Goal: Task Accomplishment & Management: Manage account settings

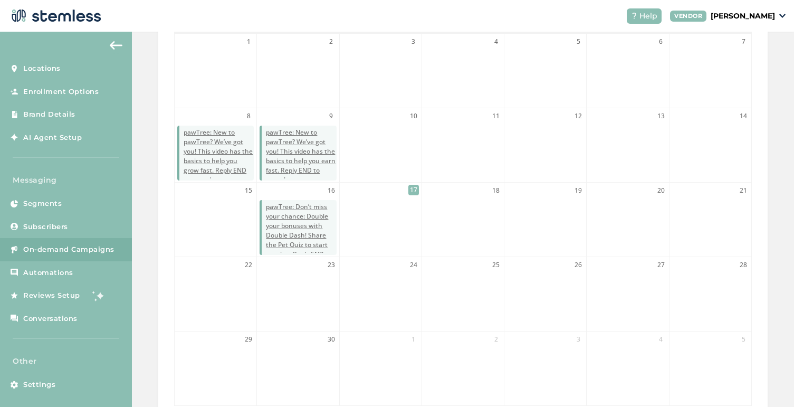
scroll to position [307, 0]
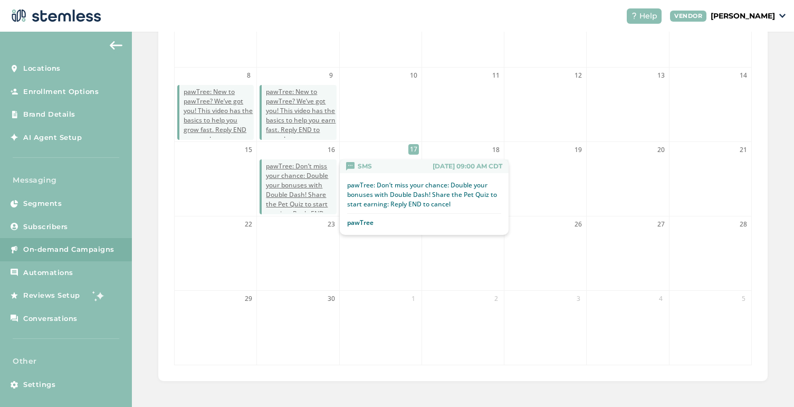
click at [298, 173] on span "pawTree: Don’t miss your chance: Double your bonuses with Double Dash! Share th…" at bounding box center [301, 195] width 70 height 67
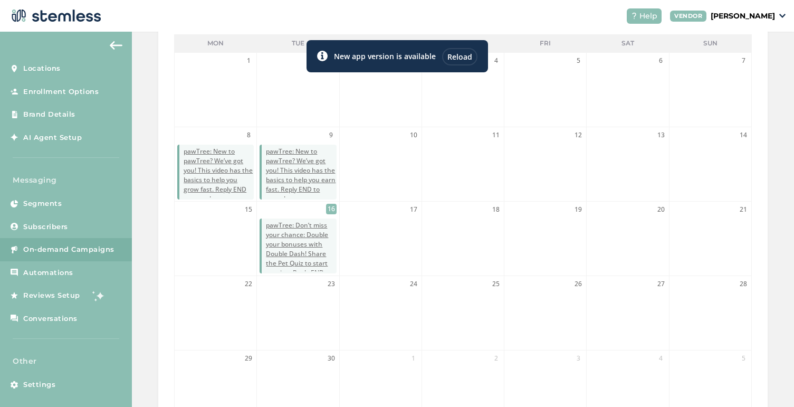
scroll to position [189, 0]
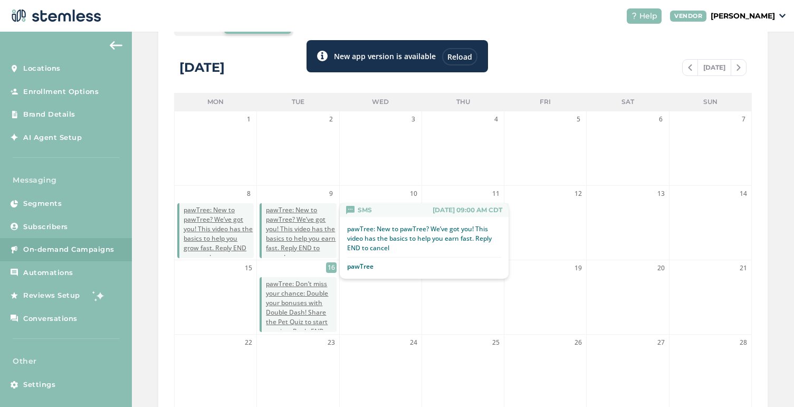
click at [299, 230] on span "pawTree: New to pawTree? We’ve got you! This video has the basics to help you e…" at bounding box center [301, 233] width 70 height 57
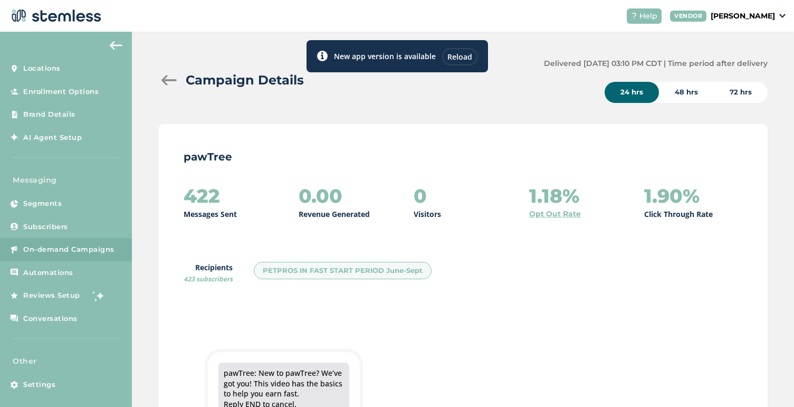
click at [162, 74] on div "Campaign Details" at bounding box center [346, 80] width 377 height 19
click at [164, 79] on div at bounding box center [168, 80] width 21 height 11
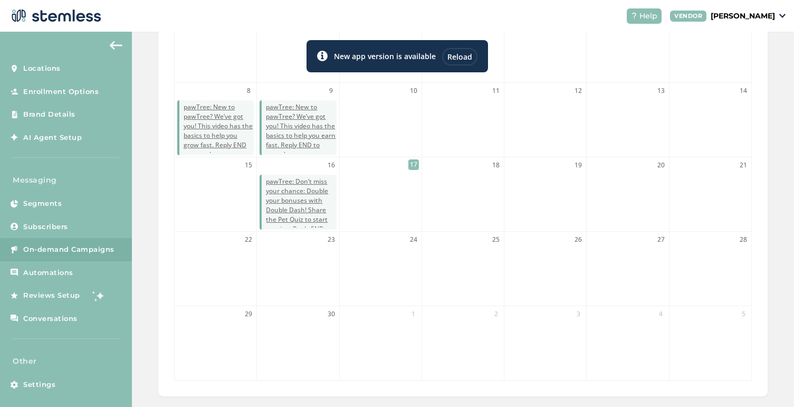
scroll to position [307, 0]
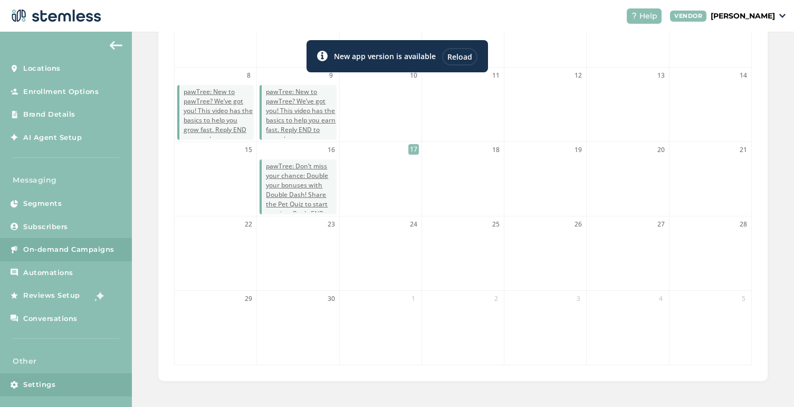
click at [39, 386] on span "Settings" at bounding box center [39, 384] width 32 height 11
click at [56, 384] on link "Settings" at bounding box center [66, 384] width 132 height 23
click at [456, 54] on div "Reload" at bounding box center [459, 56] width 35 height 17
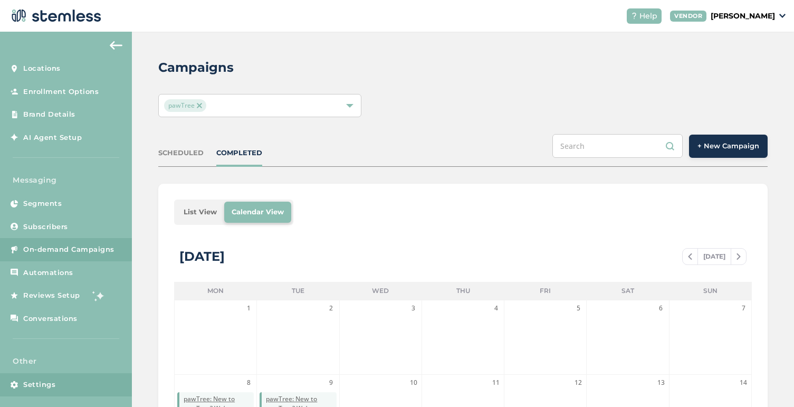
click at [59, 386] on link "Settings" at bounding box center [66, 384] width 132 height 23
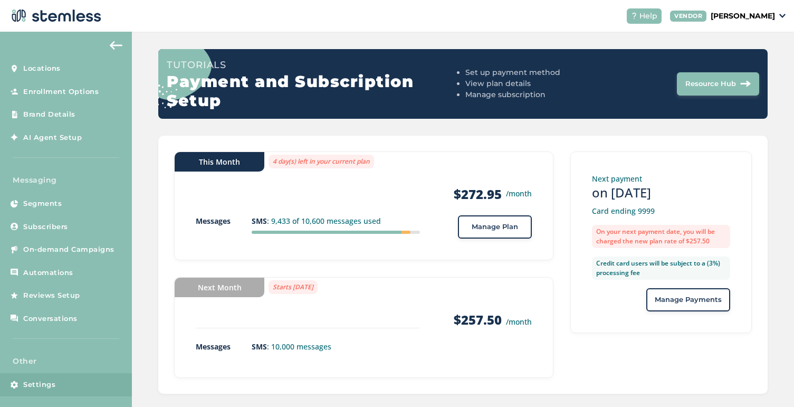
scroll to position [100, 0]
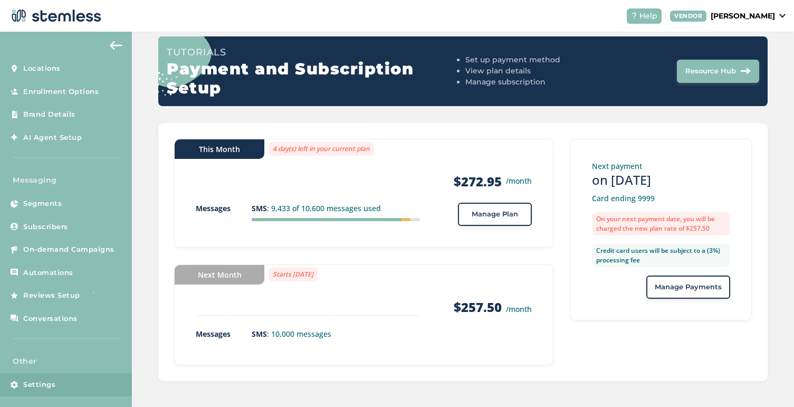
click at [487, 219] on button "Manage Plan" at bounding box center [495, 214] width 74 height 23
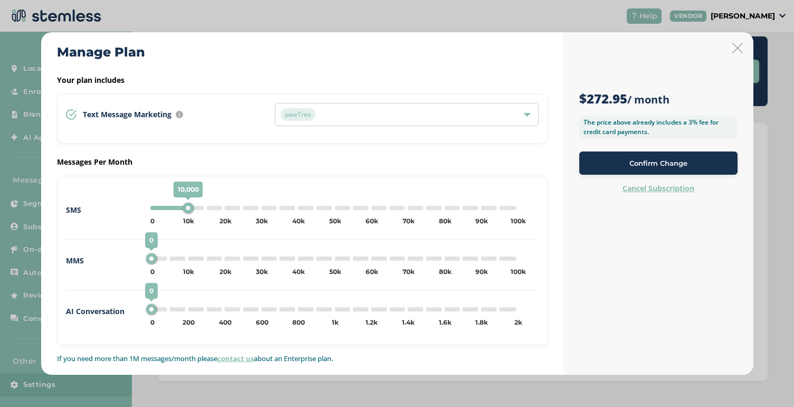
click at [630, 167] on span "Confirm Change" at bounding box center [659, 163] width 58 height 11
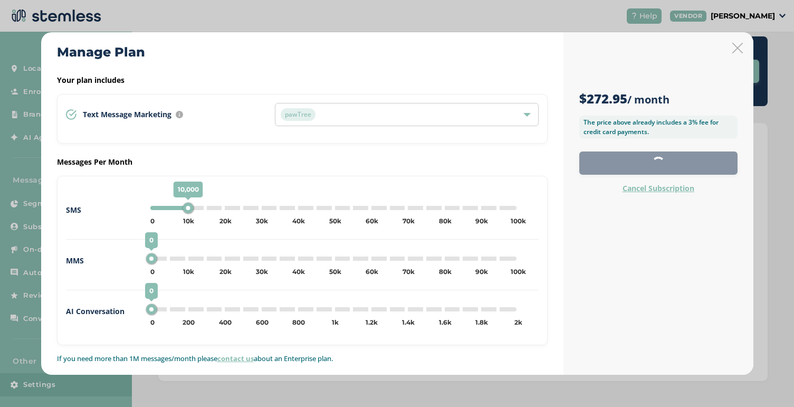
scroll to position [61, 0]
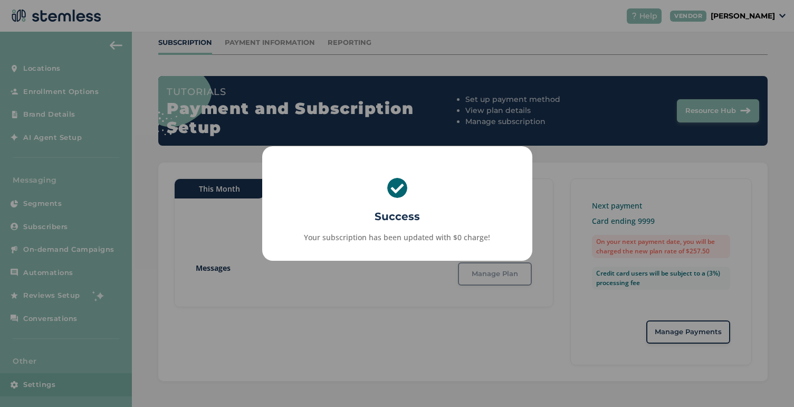
click at [558, 163] on div "× Success Your subscription has been updated with $0 charge! OK No Cancel" at bounding box center [397, 203] width 794 height 407
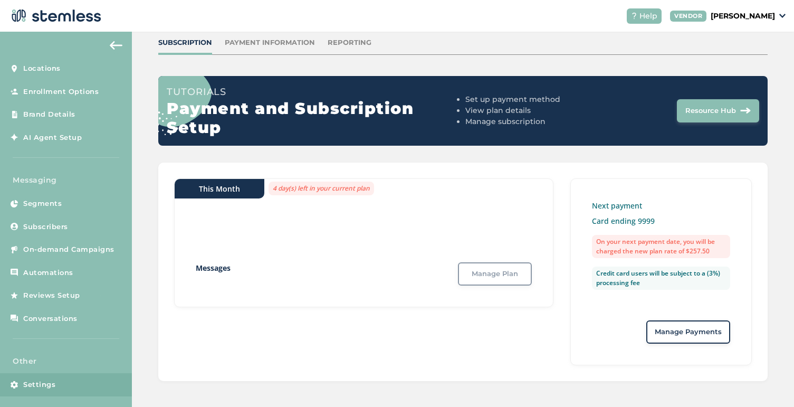
scroll to position [100, 0]
